Goal: Communication & Community: Answer question/provide support

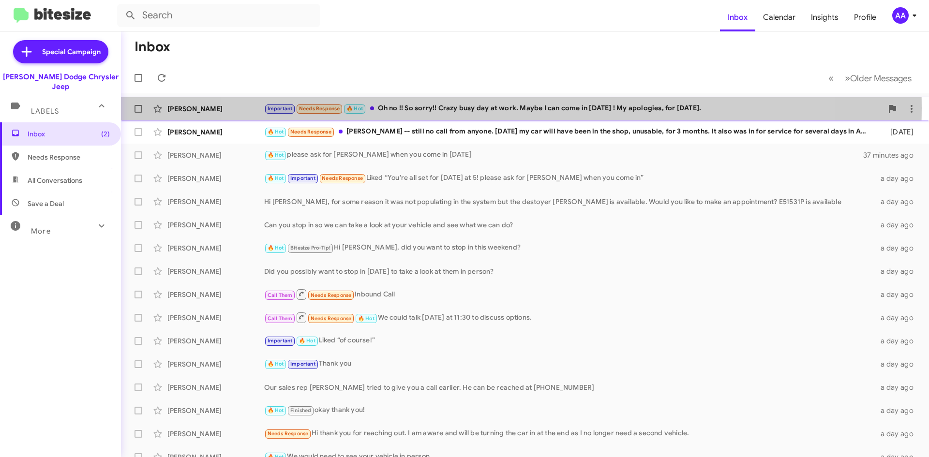
click at [510, 108] on div "Important Needs Response 🔥 Hot Oh no !! So sorry!! Crazy busy day at work. Mayb…" at bounding box center [573, 108] width 618 height 11
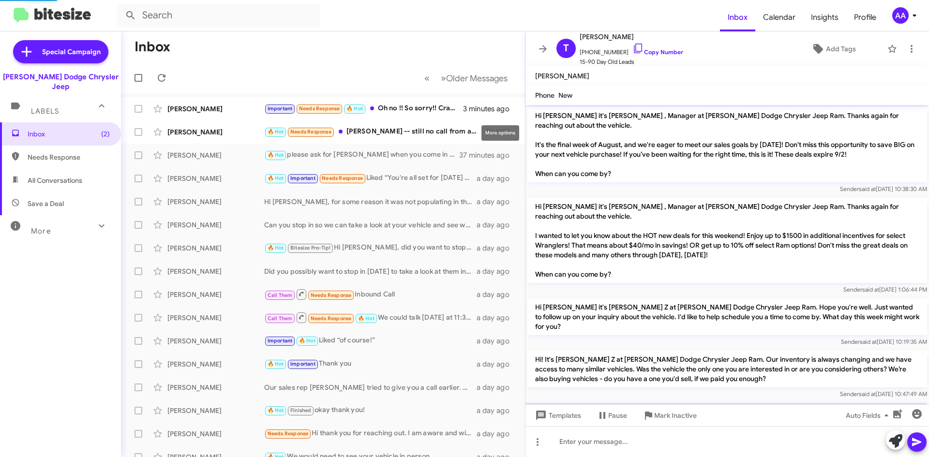
scroll to position [270, 0]
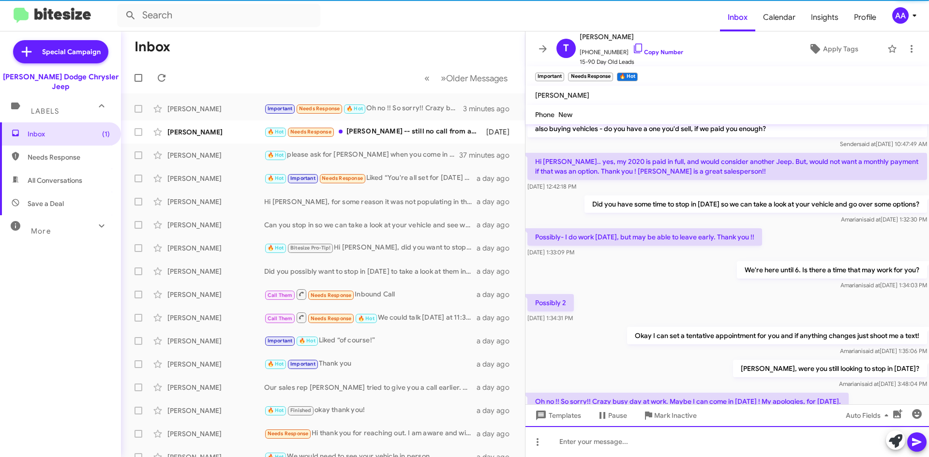
click at [701, 441] on div at bounding box center [728, 441] width 404 height 31
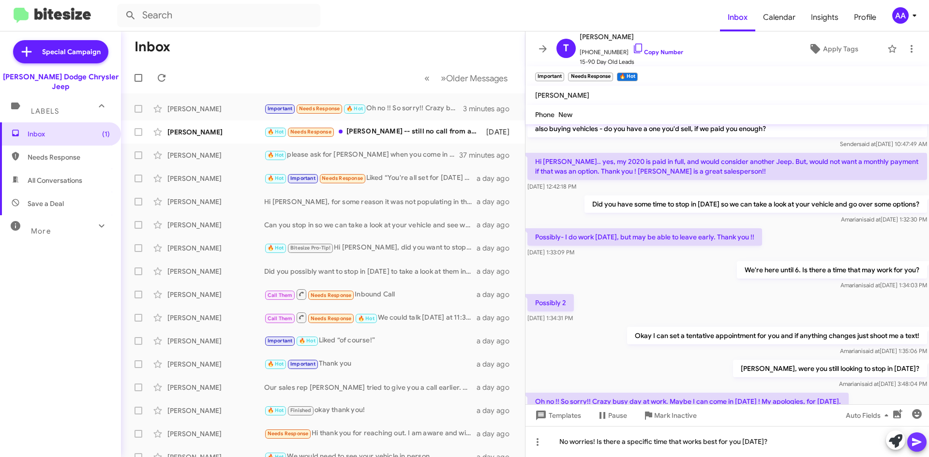
click at [917, 440] on icon at bounding box center [916, 442] width 9 height 8
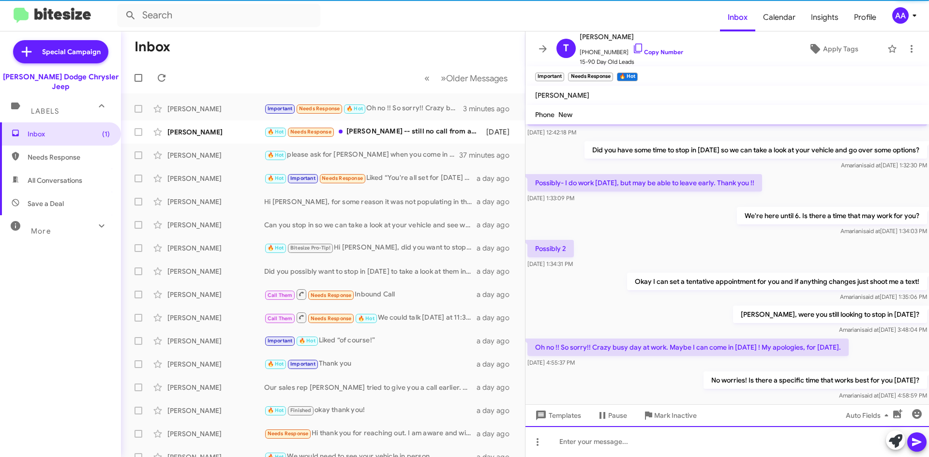
scroll to position [324, 0]
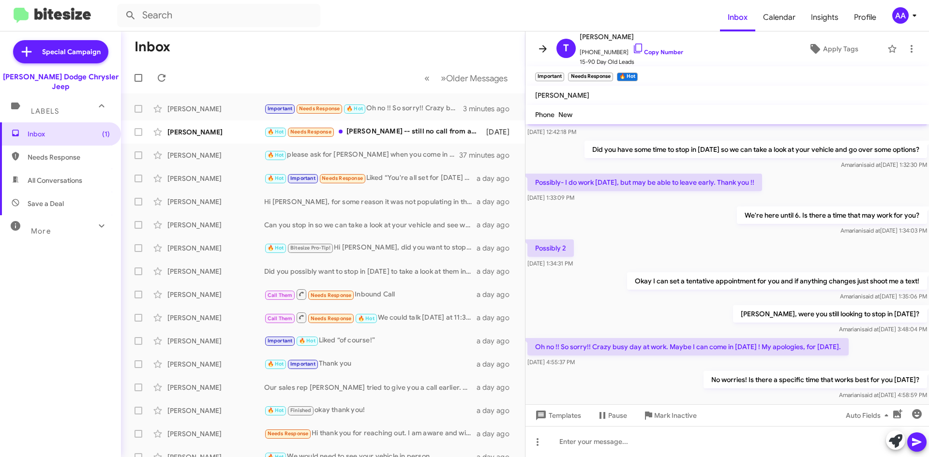
click at [536, 51] on span at bounding box center [542, 49] width 19 height 12
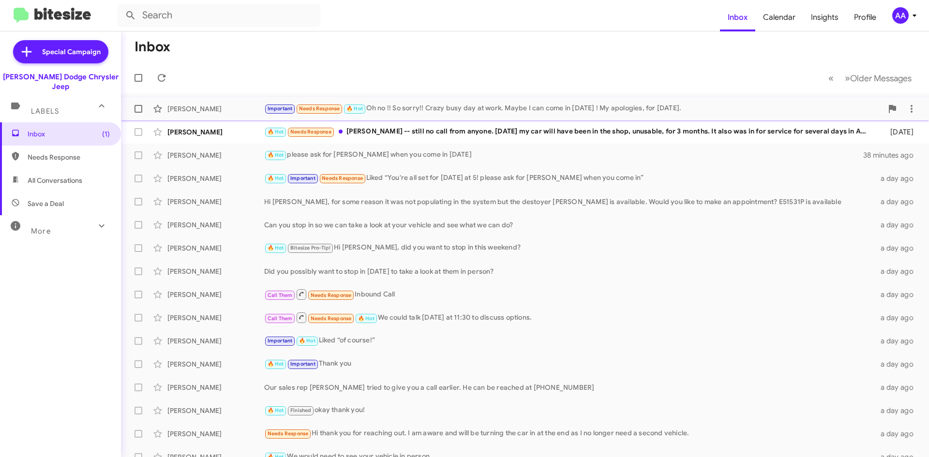
click at [466, 109] on div "Important Needs Response 🔥 Hot Oh no !! So sorry!! Crazy busy day at work. Mayb…" at bounding box center [573, 108] width 618 height 11
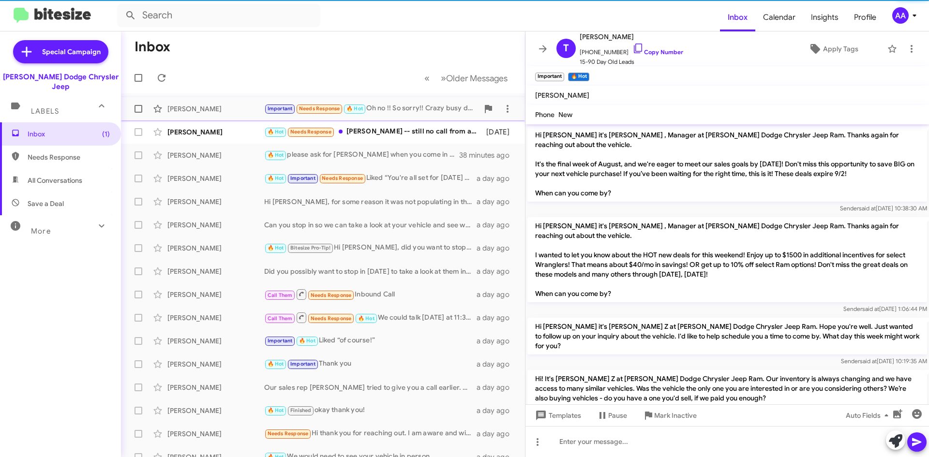
scroll to position [324, 0]
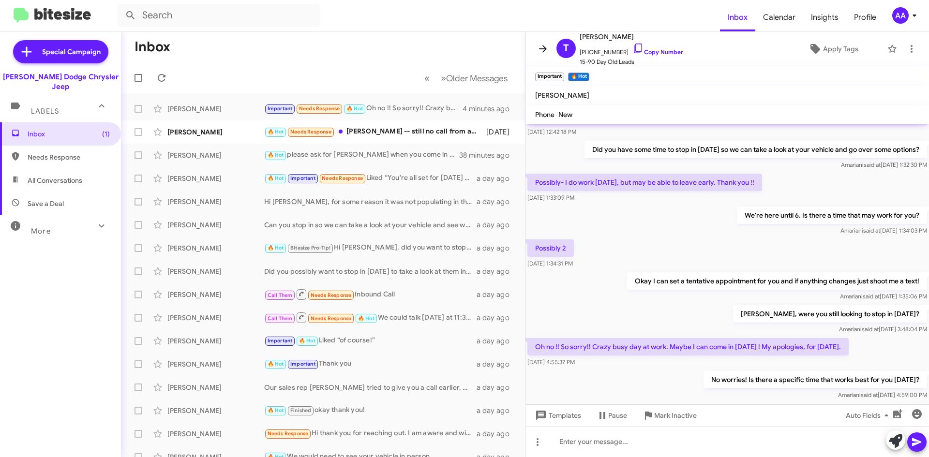
click at [543, 43] on button at bounding box center [542, 48] width 19 height 19
